Goal: Find specific page/section: Find specific page/section

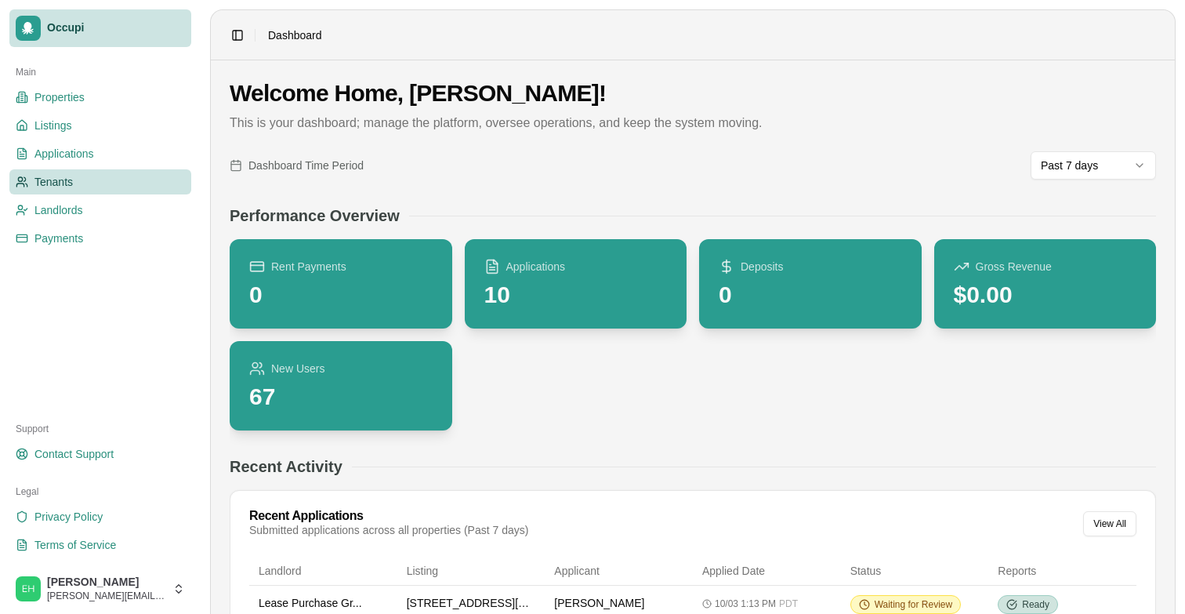
click at [59, 179] on span "Tenants" at bounding box center [53, 182] width 38 height 16
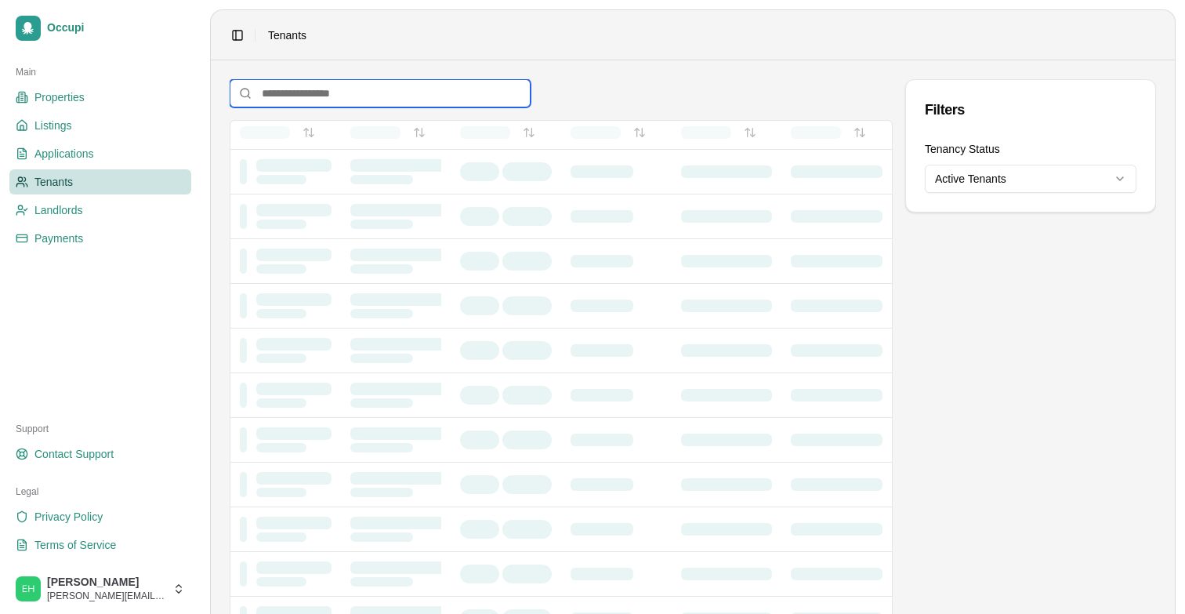
click at [312, 93] on input at bounding box center [380, 93] width 301 height 28
type input "*******"
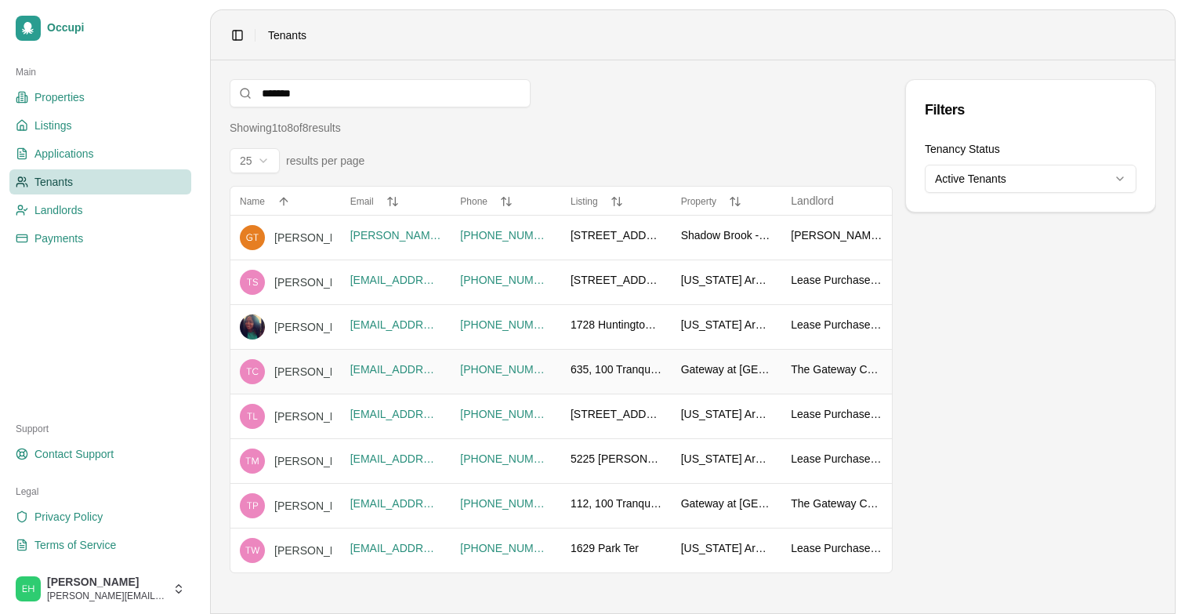
click at [292, 374] on div "[PERSON_NAME]" at bounding box center [365, 372] width 183 height 16
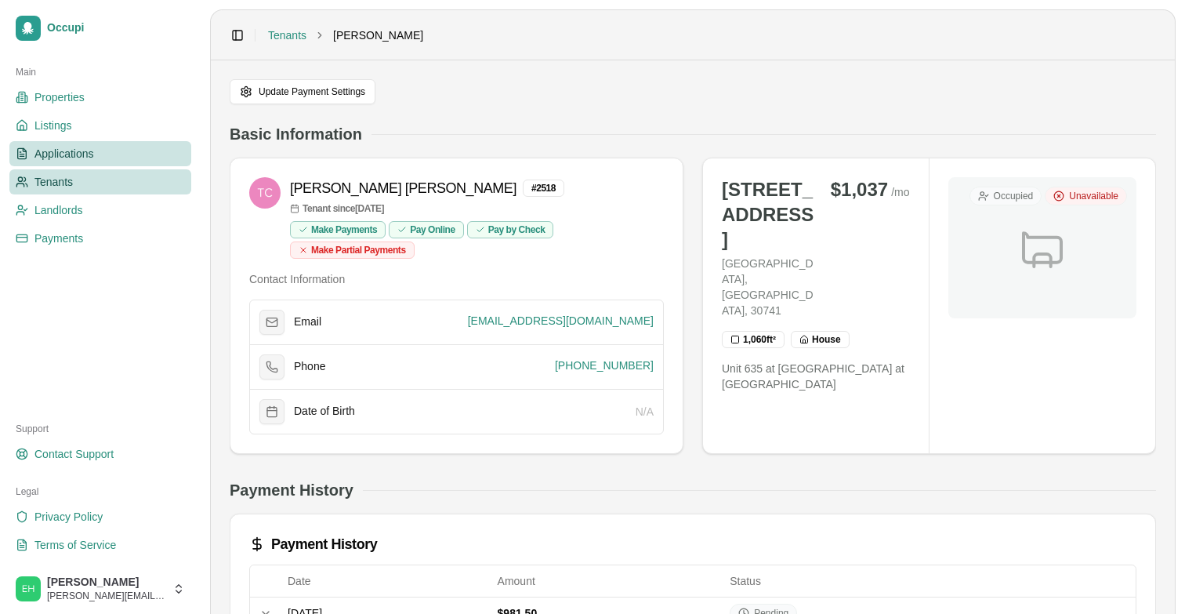
click at [106, 155] on link "Applications" at bounding box center [100, 153] width 182 height 25
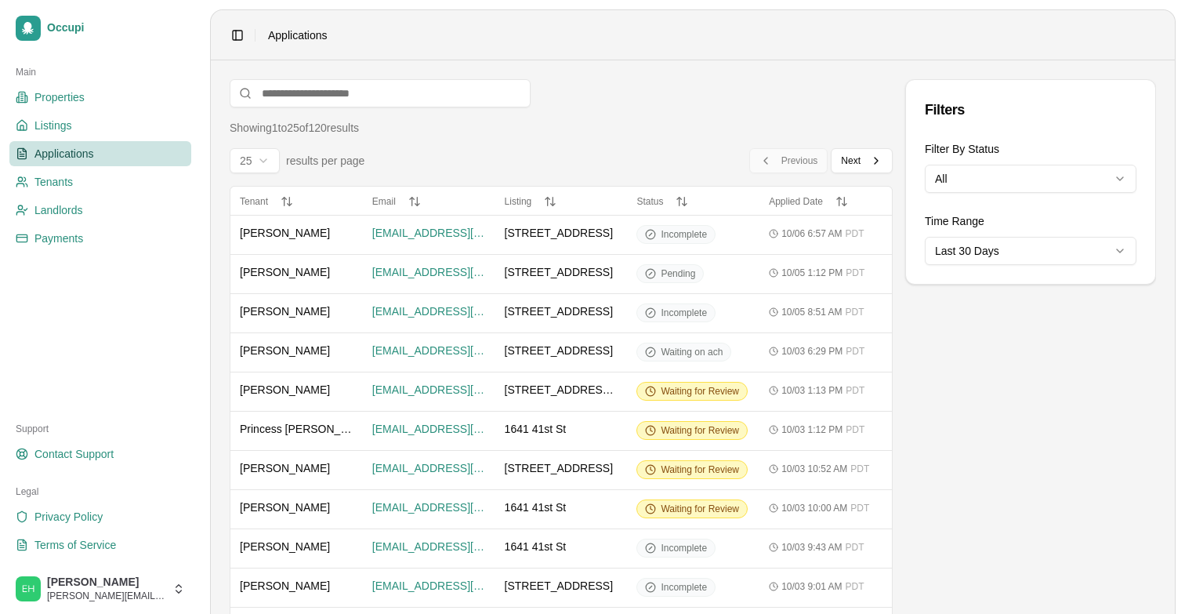
click at [1120, 52] on header "Toggle Sidebar Applications" at bounding box center [693, 35] width 964 height 50
